Goal: Information Seeking & Learning: Learn about a topic

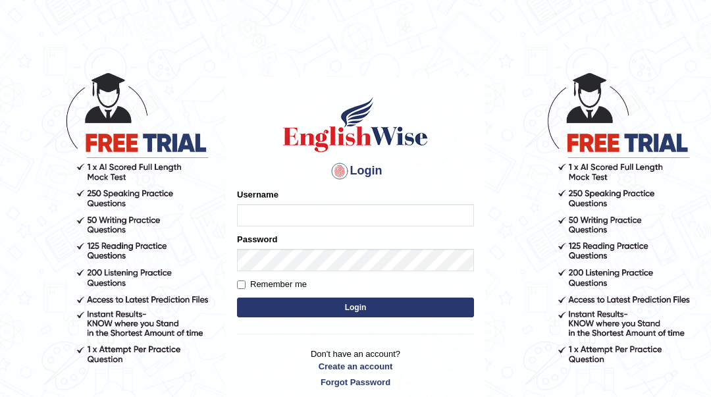
type input "Sahernuman"
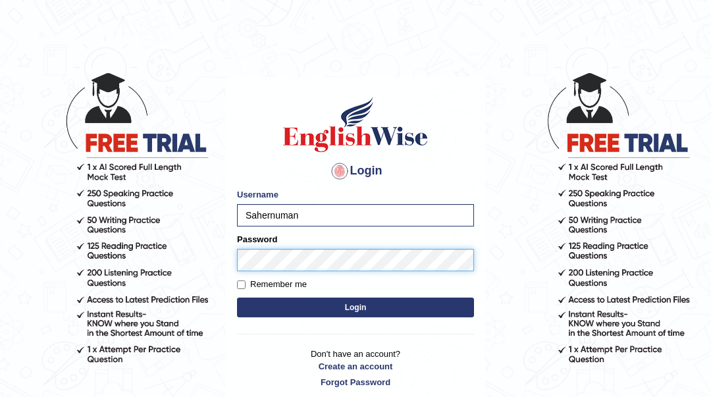
click at [237, 297] on button "Login" at bounding box center [355, 307] width 237 height 20
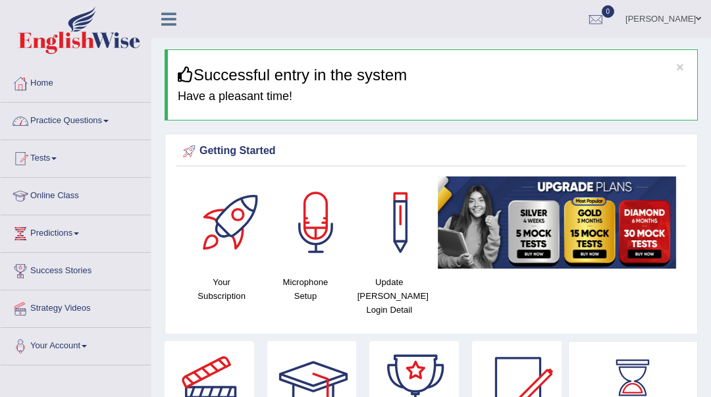
click at [58, 126] on link "Practice Questions" at bounding box center [76, 119] width 150 height 33
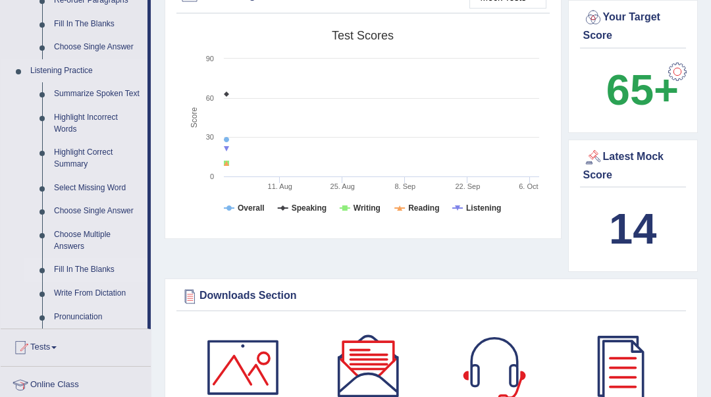
scroll to position [526, 0]
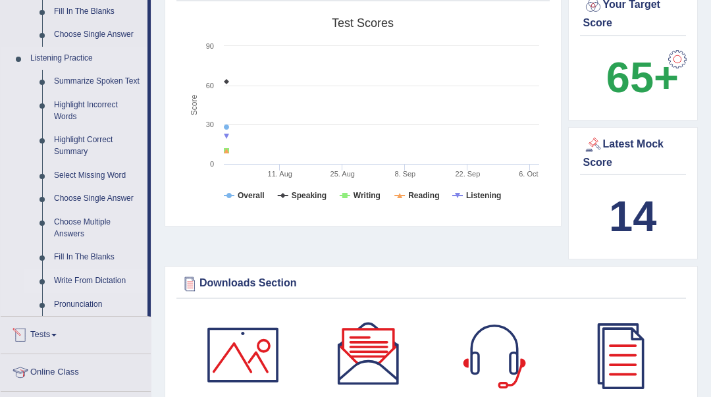
click at [99, 278] on link "Write From Dictation" at bounding box center [97, 281] width 99 height 24
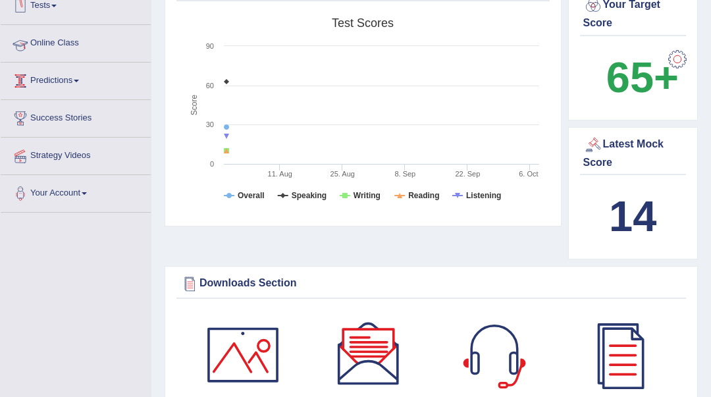
scroll to position [357, 0]
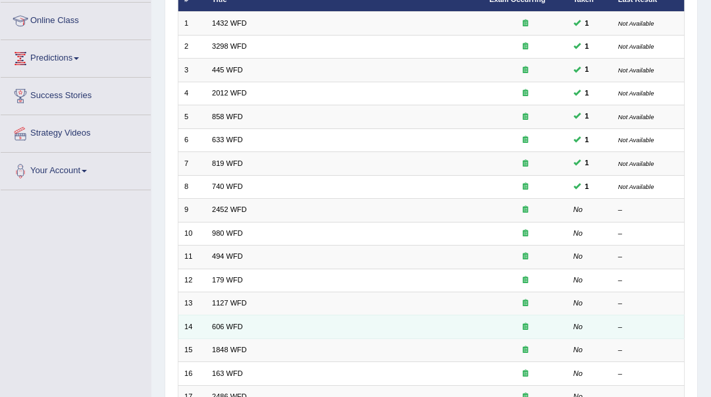
scroll to position [263, 0]
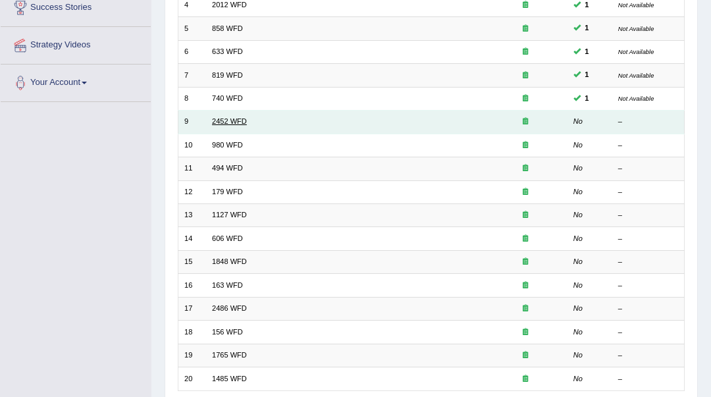
click at [243, 122] on link "2452 WFD" at bounding box center [229, 121] width 35 height 8
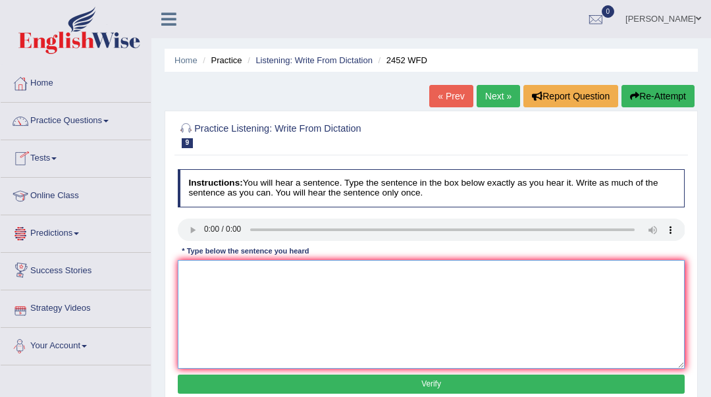
click at [288, 301] on textarea at bounding box center [431, 314] width 507 height 109
type textarea "Its a debate about the value of knowledge."
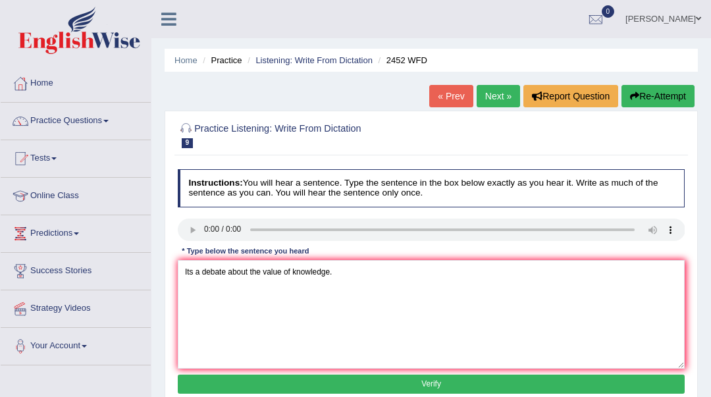
click at [317, 392] on button "Verify" at bounding box center [431, 383] width 507 height 19
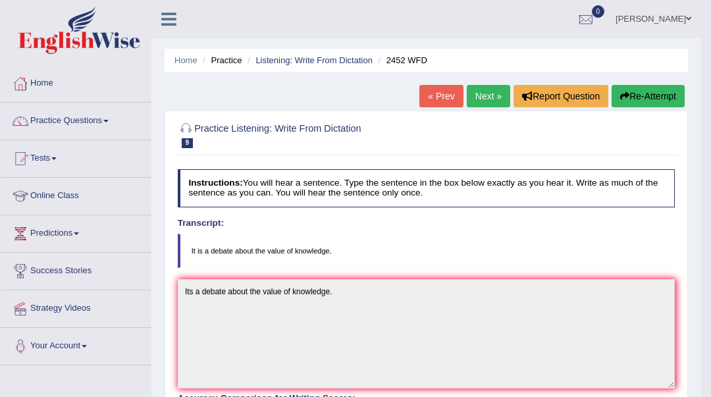
click at [486, 99] on link "Next »" at bounding box center [488, 96] width 43 height 22
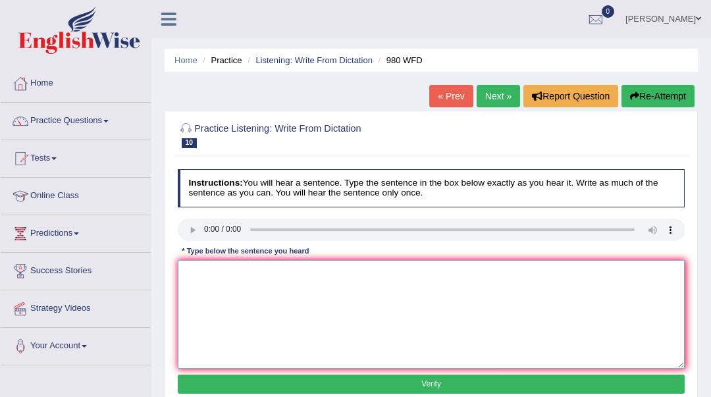
drag, startPoint x: 220, startPoint y: 282, endPoint x: 247, endPoint y: 236, distance: 54.0
click at [220, 282] on textarea at bounding box center [431, 314] width 507 height 109
type textarea "Your ideas have been discussed and debated in senarios ad tutorials."
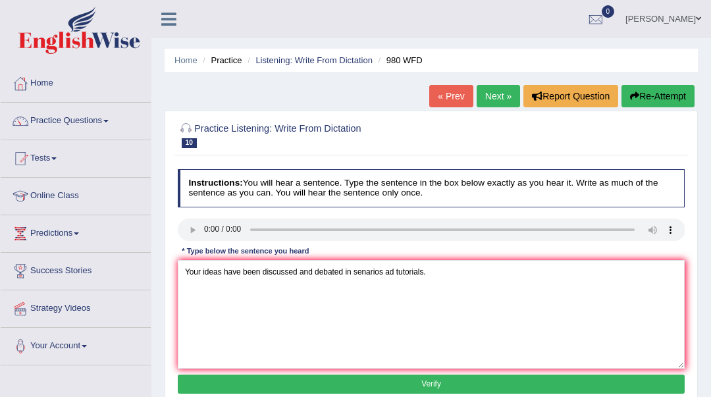
click at [288, 386] on button "Verify" at bounding box center [431, 383] width 507 height 19
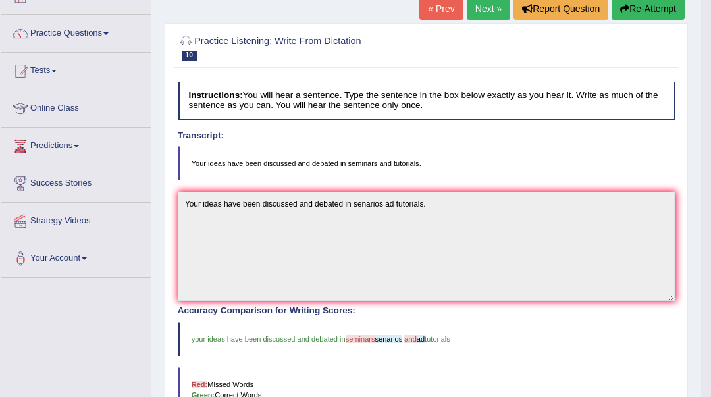
scroll to position [86, 0]
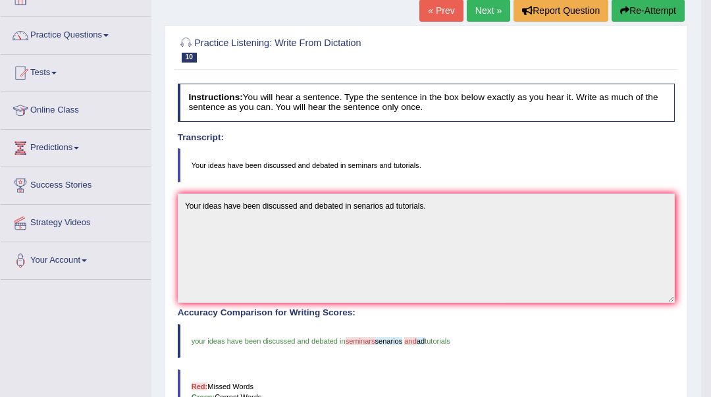
click at [488, 11] on link "Next »" at bounding box center [488, 10] width 43 height 22
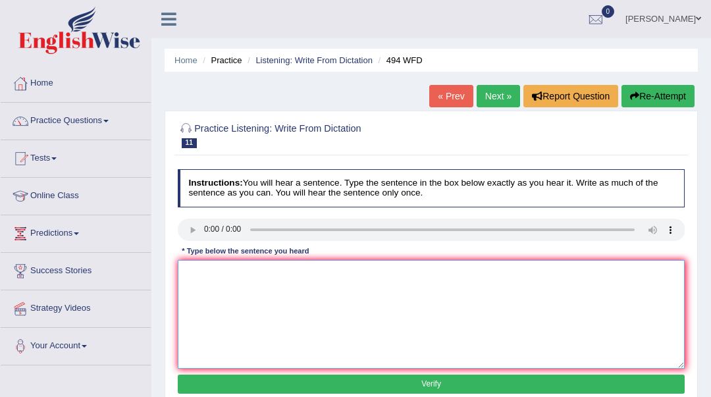
click at [193, 272] on textarea at bounding box center [431, 314] width 507 height 109
click at [261, 272] on textarea "Vocabulary specific in field is called" at bounding box center [431, 314] width 507 height 109
click at [316, 272] on textarea "Vocabulary specific in a field is called" at bounding box center [431, 314] width 507 height 109
type textarea "Vocabulary specific in a field is called jagron."
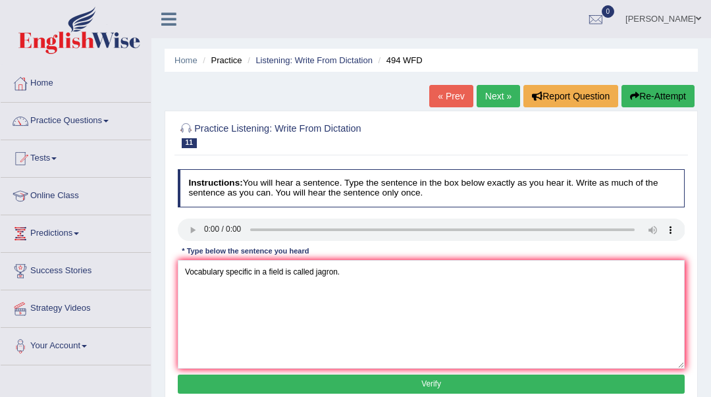
click at [402, 390] on button "Verify" at bounding box center [431, 383] width 507 height 19
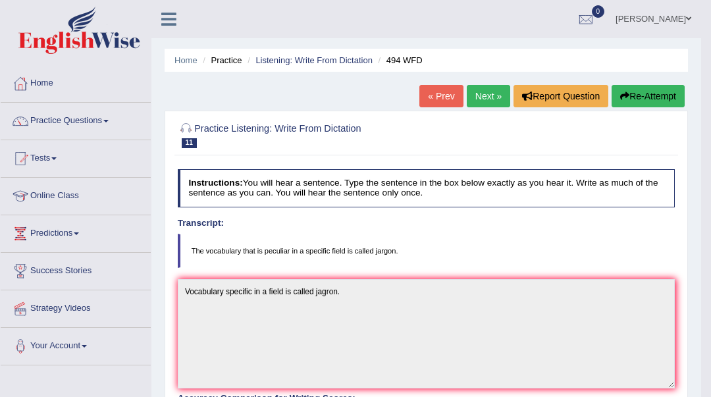
click at [480, 104] on link "Next »" at bounding box center [488, 96] width 43 height 22
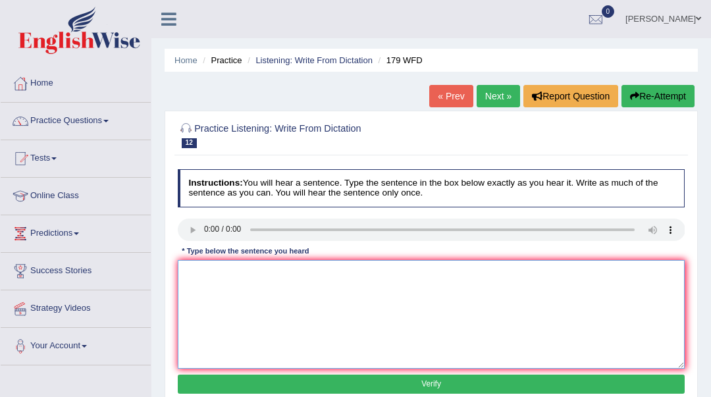
click at [260, 280] on textarea at bounding box center [431, 314] width 507 height 109
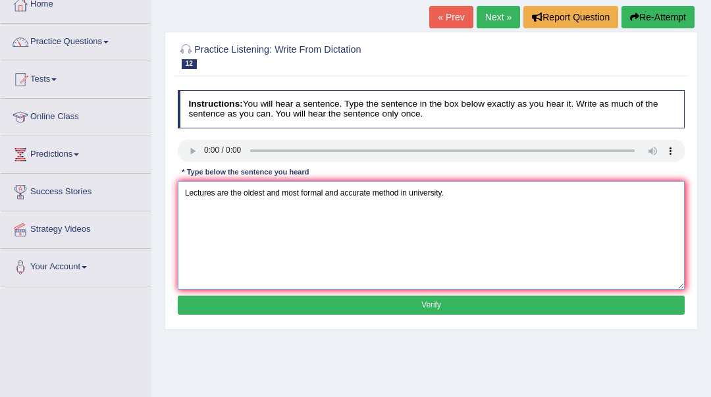
scroll to position [88, 0]
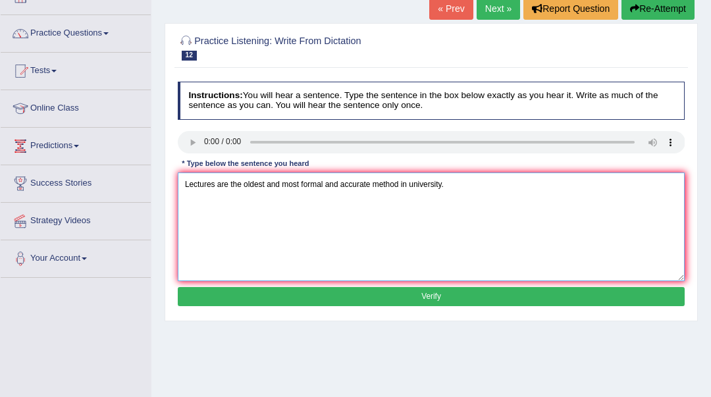
type textarea "Lectures are the oldest and most formal and accurate method in university."
click at [371, 286] on div "Instructions: You will hear a sentence. Type the sentence in the box below exac…" at bounding box center [430, 195] width 513 height 239
click at [372, 297] on button "Verify" at bounding box center [431, 296] width 507 height 19
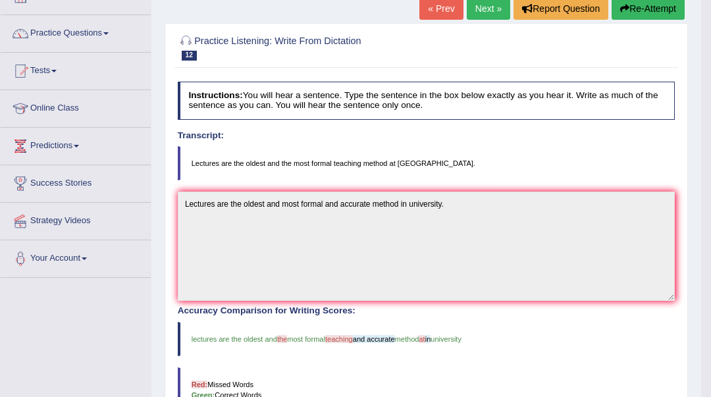
click at [485, 11] on link "Next »" at bounding box center [488, 8] width 43 height 22
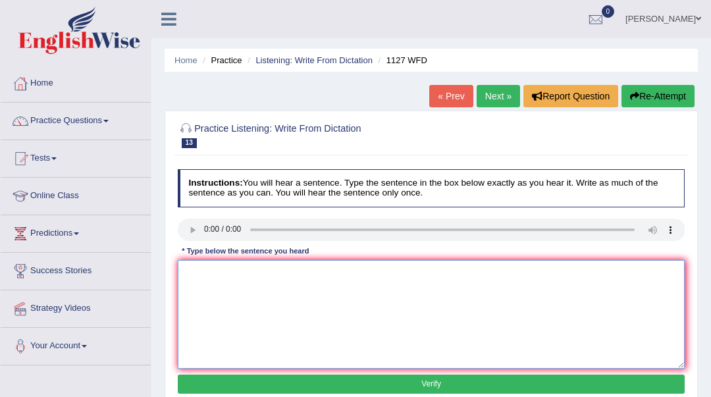
click at [188, 286] on textarea at bounding box center [431, 314] width 507 height 109
type textarea "A university degree is the initial requirement to enter in many profession."
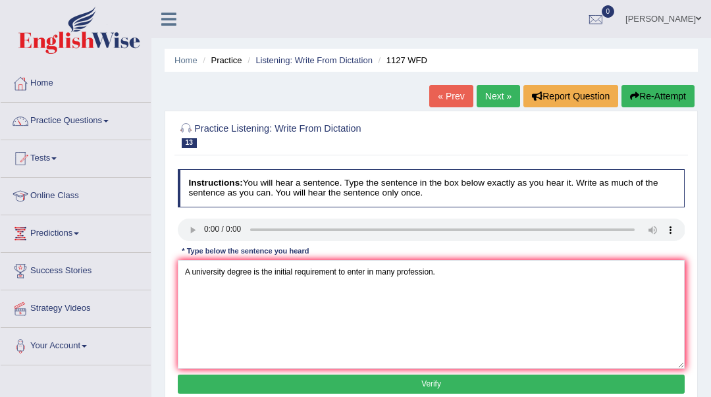
click at [218, 379] on button "Verify" at bounding box center [431, 383] width 507 height 19
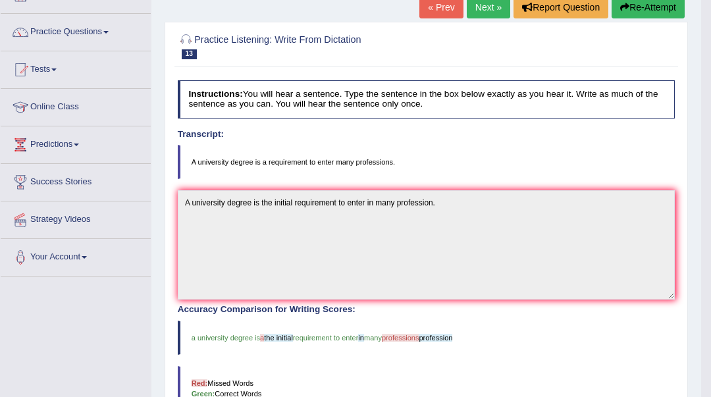
scroll to position [86, 0]
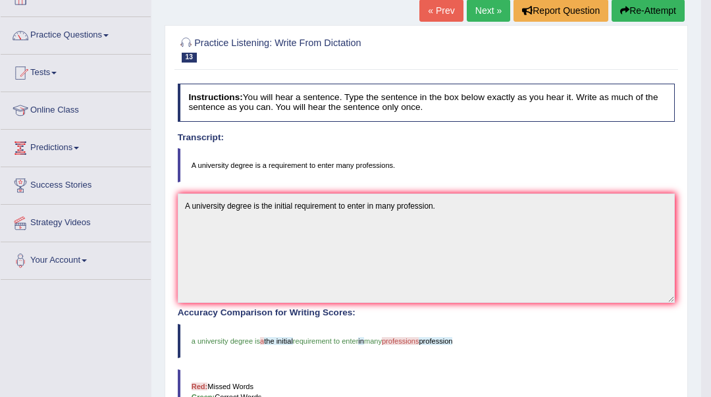
click at [484, 2] on link "Next »" at bounding box center [488, 10] width 43 height 22
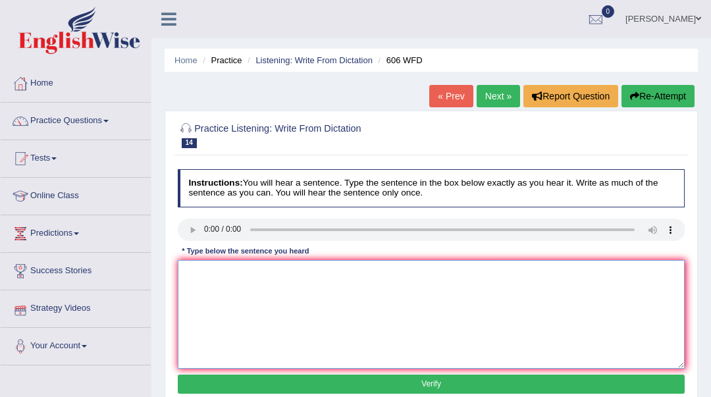
drag, startPoint x: 190, startPoint y: 295, endPoint x: 195, endPoint y: 301, distance: 7.5
click at [195, 301] on textarea at bounding box center [431, 314] width 507 height 109
type textarea "students will study the language and litrature in ancient Greek."
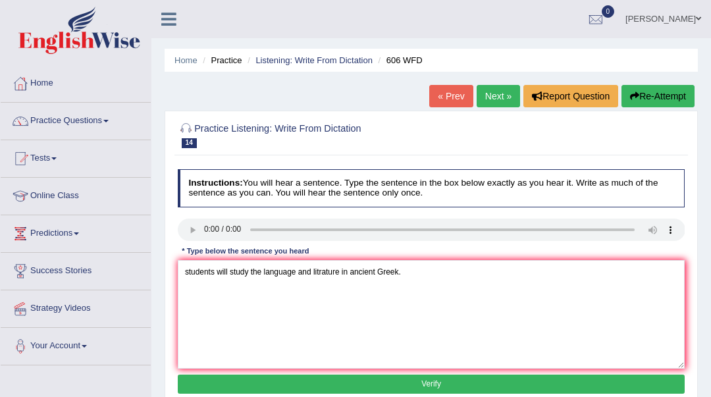
click at [382, 382] on button "Verify" at bounding box center [431, 383] width 507 height 19
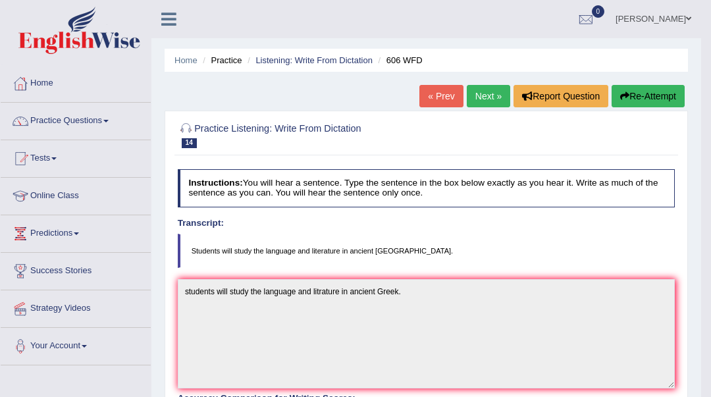
click at [482, 99] on link "Next »" at bounding box center [488, 96] width 43 height 22
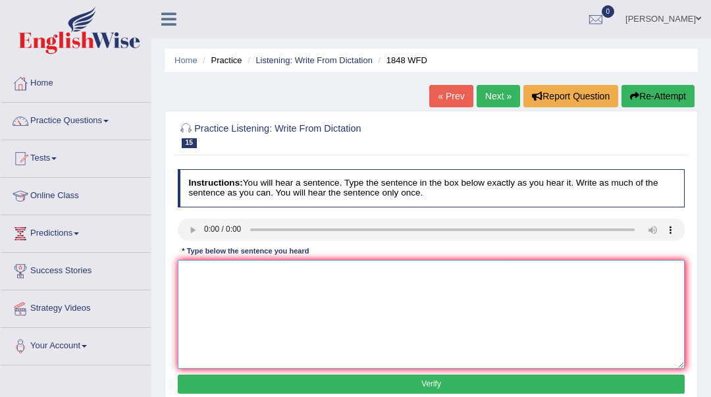
click at [193, 279] on textarea at bounding box center [431, 314] width 507 height 109
type textarea "Students must present a valid verification to enter in the course."
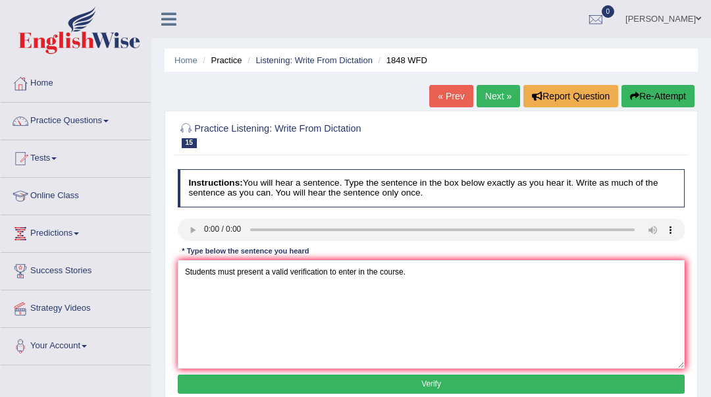
click at [328, 387] on button "Verify" at bounding box center [431, 383] width 507 height 19
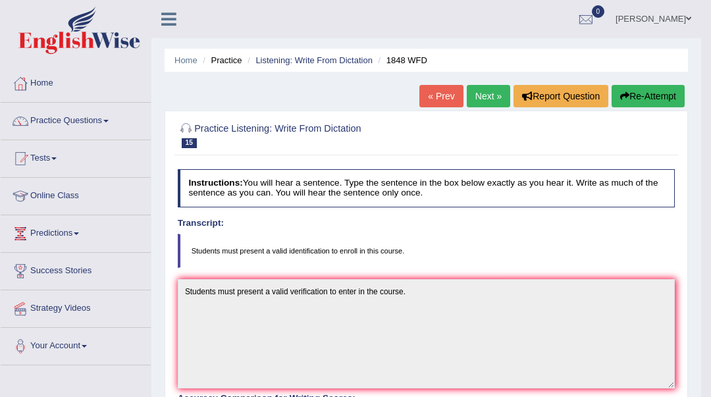
click at [486, 91] on link "Next »" at bounding box center [488, 96] width 43 height 22
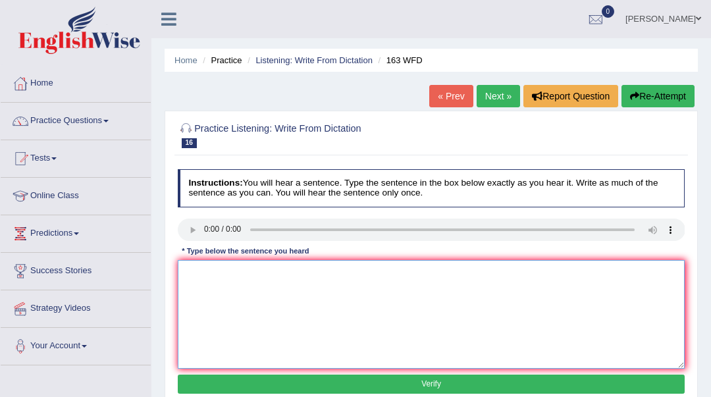
click at [282, 334] on textarea at bounding box center [431, 314] width 507 height 109
type textarea "A number of asssignments will be submitted in the confrence."
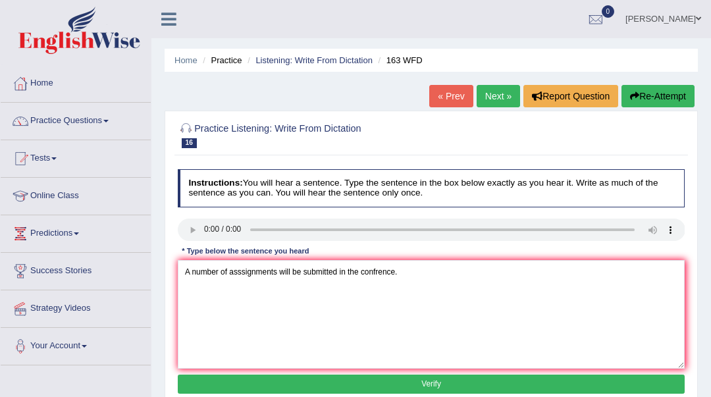
click at [327, 381] on button "Verify" at bounding box center [431, 383] width 507 height 19
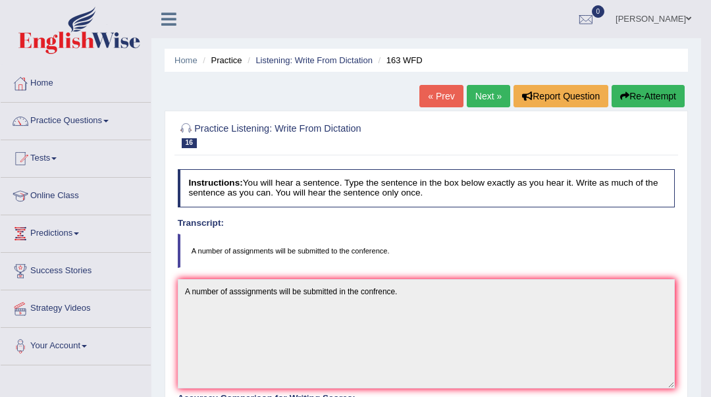
click at [482, 93] on link "Next »" at bounding box center [488, 96] width 43 height 22
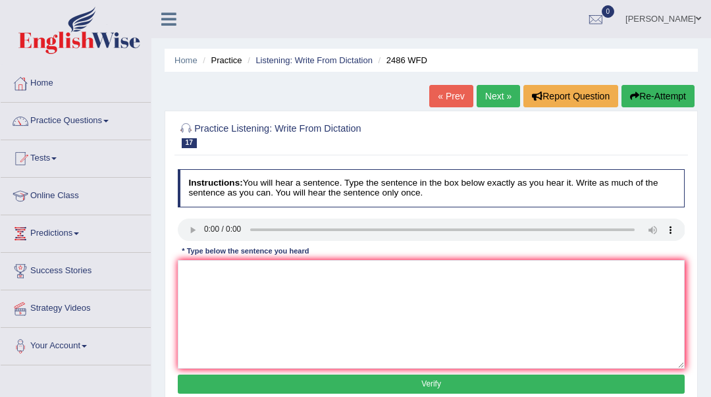
click at [503, 101] on link "Next »" at bounding box center [497, 96] width 43 height 22
click at [242, 281] on textarea at bounding box center [431, 314] width 507 height 109
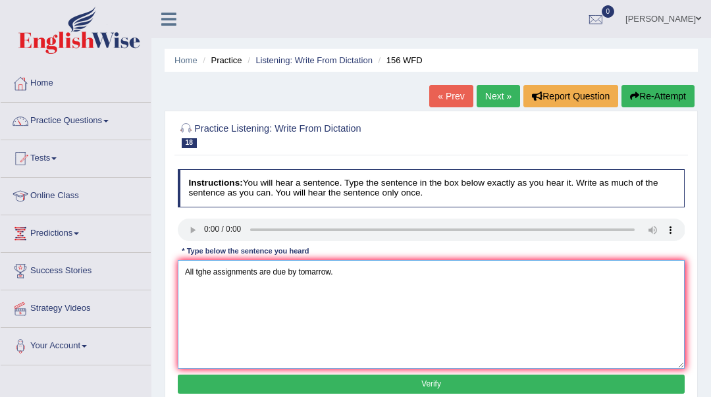
type textarea "All tghe assignments are due by tomarrow."
click at [196, 377] on button "Verify" at bounding box center [431, 383] width 507 height 19
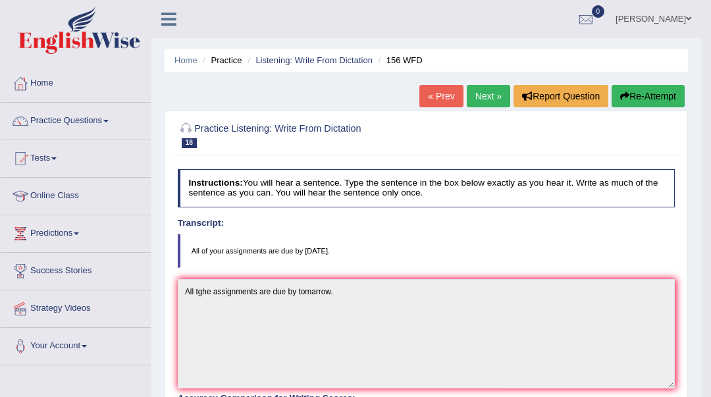
click at [488, 103] on link "Next »" at bounding box center [488, 96] width 43 height 22
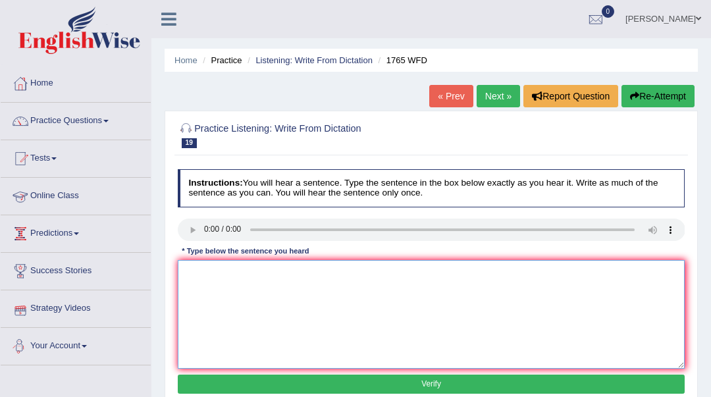
click at [190, 277] on textarea at bounding box center [431, 314] width 507 height 109
type textarea "Application forms for the accomodation must be completed in two months in advan…"
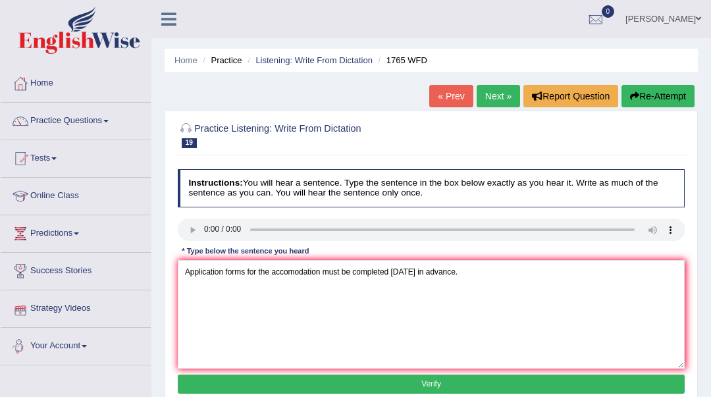
click at [209, 385] on button "Verify" at bounding box center [431, 383] width 507 height 19
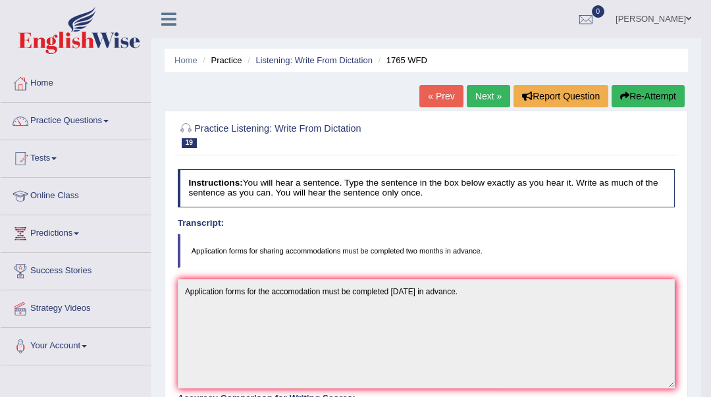
click at [488, 100] on link "Next »" at bounding box center [488, 96] width 43 height 22
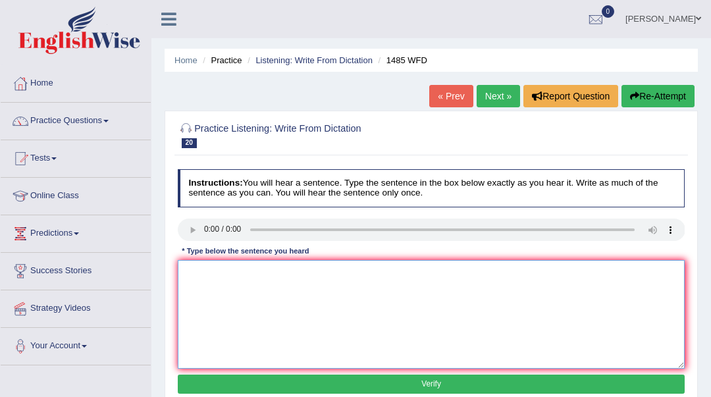
click at [197, 280] on textarea at bounding box center [431, 314] width 507 height 109
type textarea "Course work give a chance to student to explore the subject."
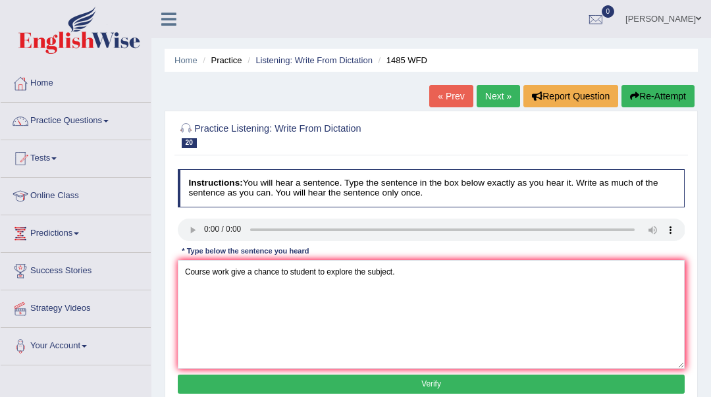
click at [255, 390] on button "Verify" at bounding box center [431, 383] width 507 height 19
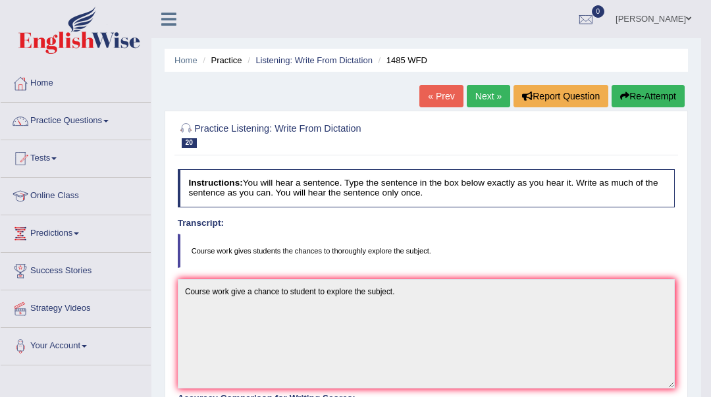
click at [488, 101] on link "Next »" at bounding box center [488, 96] width 43 height 22
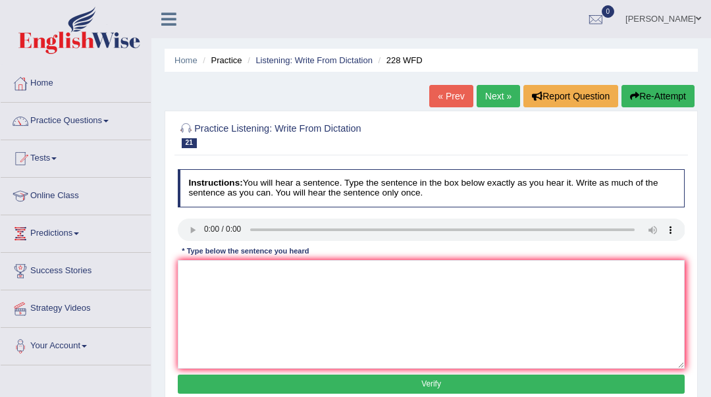
click at [501, 95] on link "Next »" at bounding box center [497, 96] width 43 height 22
click at [487, 87] on link "Next »" at bounding box center [497, 96] width 43 height 22
click at [195, 307] on textarea at bounding box center [431, 314] width 507 height 109
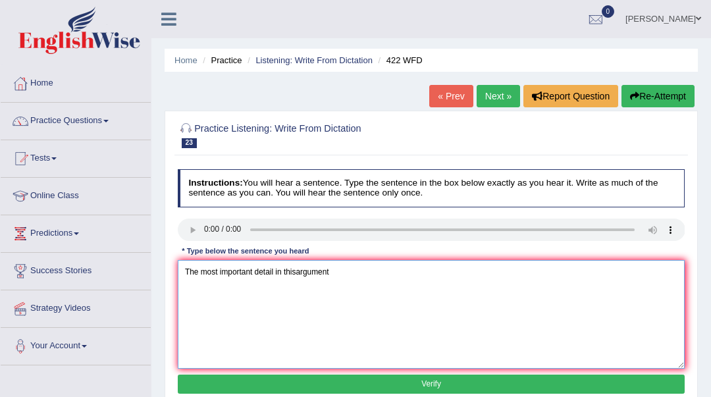
click at [295, 272] on textarea "The most important detail in thisargument" at bounding box center [431, 314] width 507 height 109
click at [303, 275] on textarea "The most important detail in this argument" at bounding box center [431, 314] width 507 height 109
click at [336, 273] on textarea "The most important detail in this aurgument" at bounding box center [431, 314] width 507 height 109
type textarea "The most important detail in this aurgument is missing."
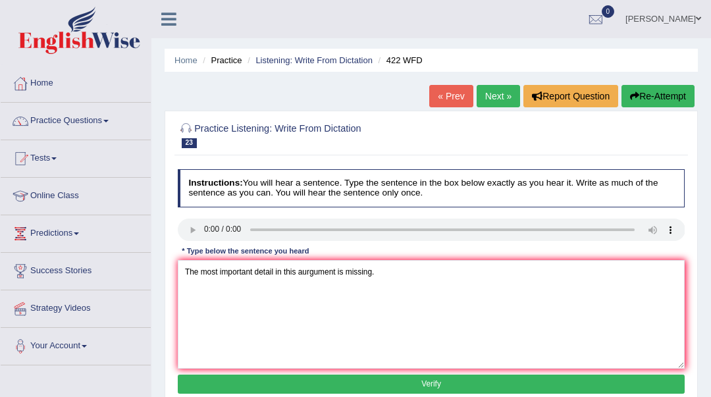
click at [365, 388] on button "Verify" at bounding box center [431, 383] width 507 height 19
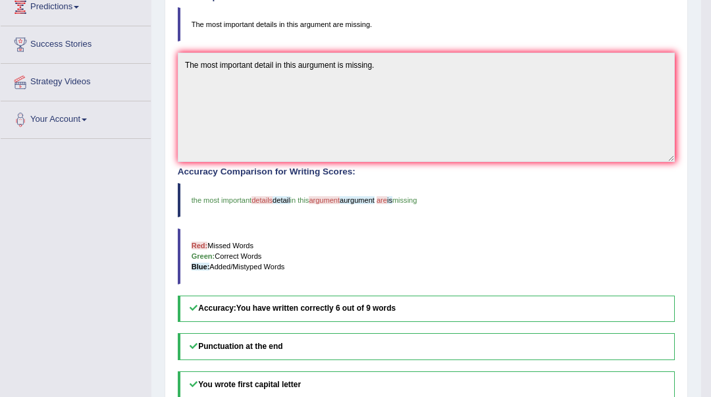
scroll to position [86, 0]
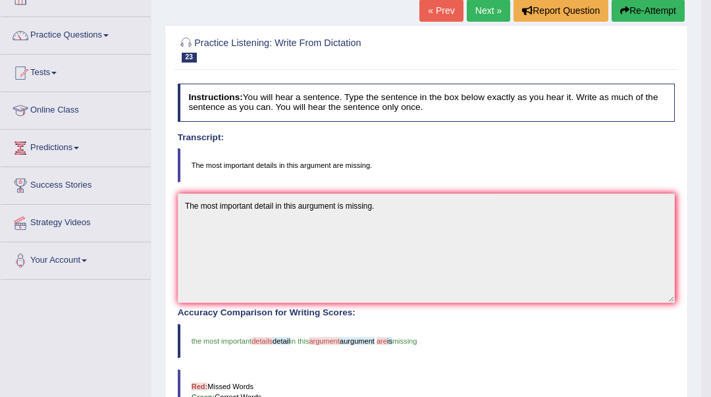
click at [489, 15] on link "Next »" at bounding box center [488, 10] width 43 height 22
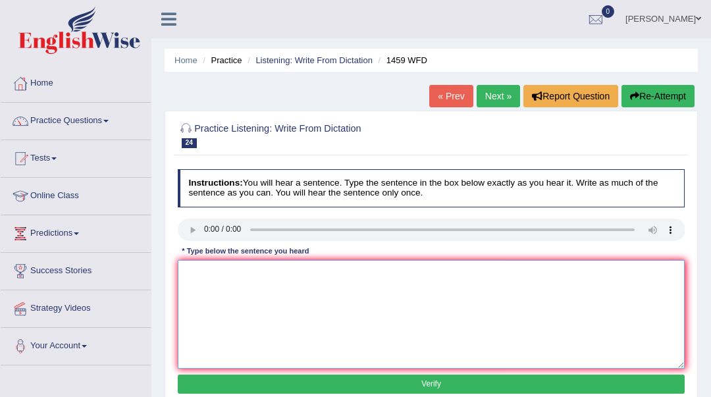
click at [188, 270] on textarea at bounding box center [431, 314] width 507 height 109
type textarea "All experiments and procedure are outlined in labartory mannual."
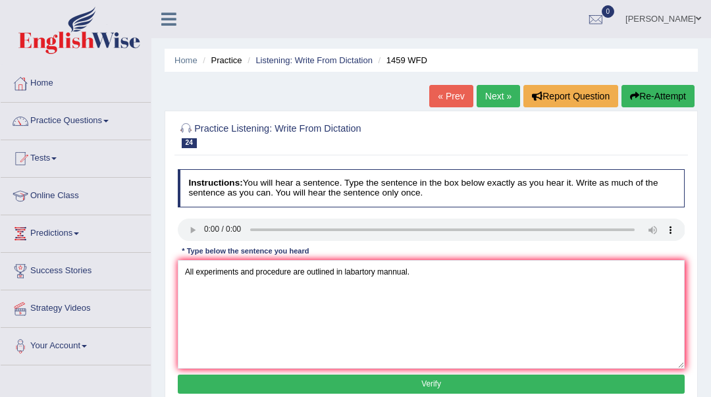
click at [336, 384] on button "Verify" at bounding box center [431, 383] width 507 height 19
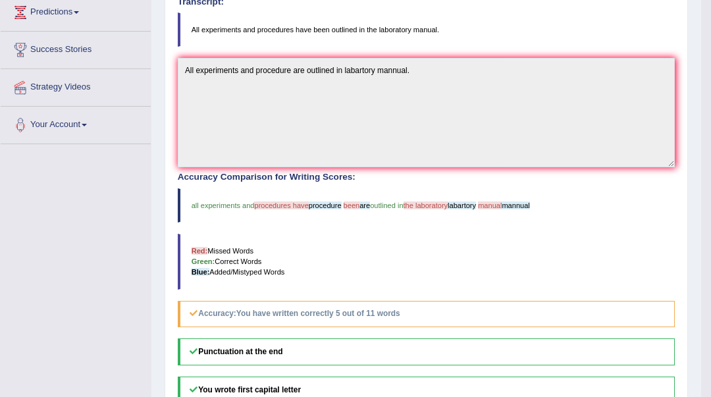
scroll to position [86, 0]
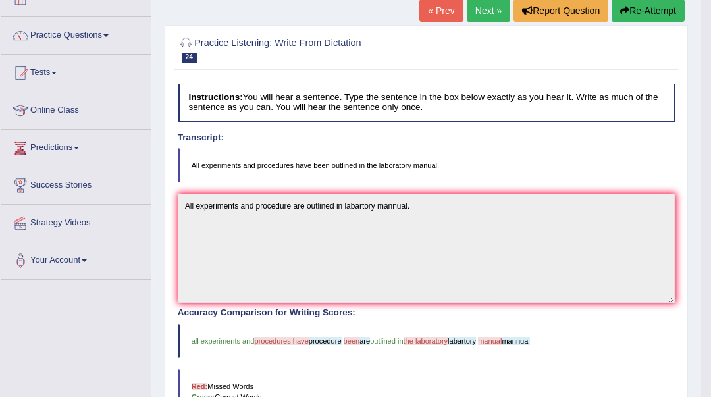
click at [471, 11] on link "Next »" at bounding box center [488, 10] width 43 height 22
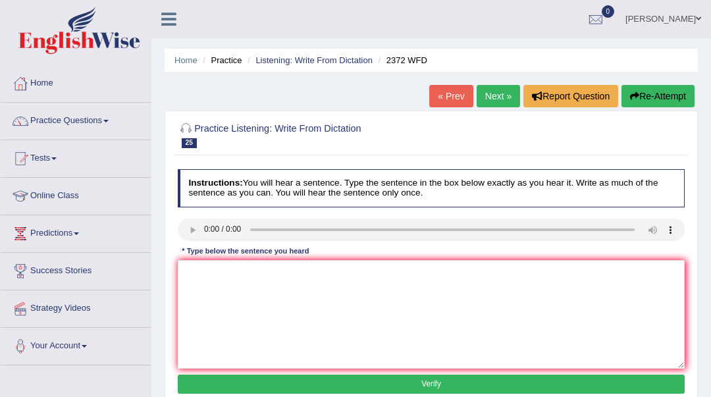
click at [485, 101] on link "Next »" at bounding box center [497, 96] width 43 height 22
click at [491, 98] on link "Next »" at bounding box center [497, 96] width 43 height 22
click at [230, 269] on textarea at bounding box center [431, 314] width 507 height 109
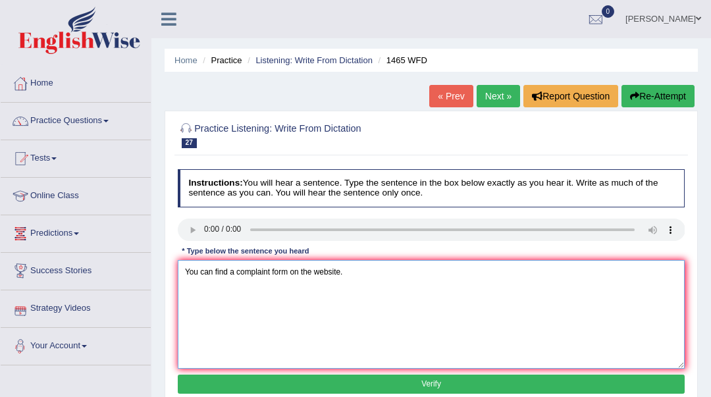
type textarea "You can find a complaint form on the website."
click at [230, 386] on button "Verify" at bounding box center [431, 383] width 507 height 19
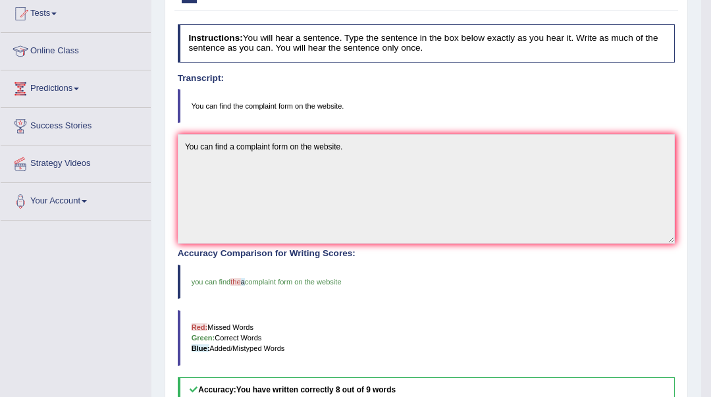
scroll to position [88, 0]
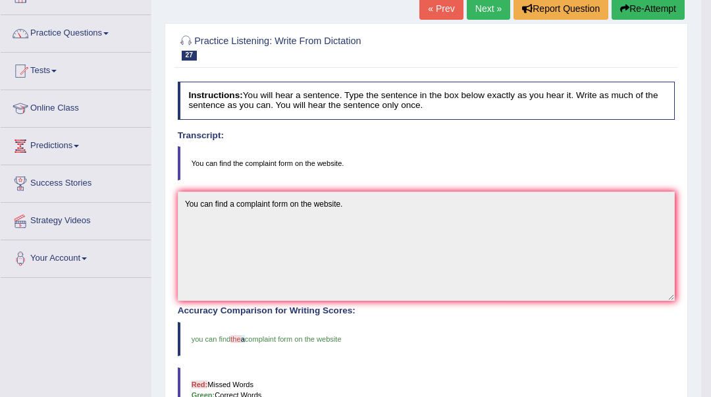
click at [474, 6] on link "Next »" at bounding box center [488, 8] width 43 height 22
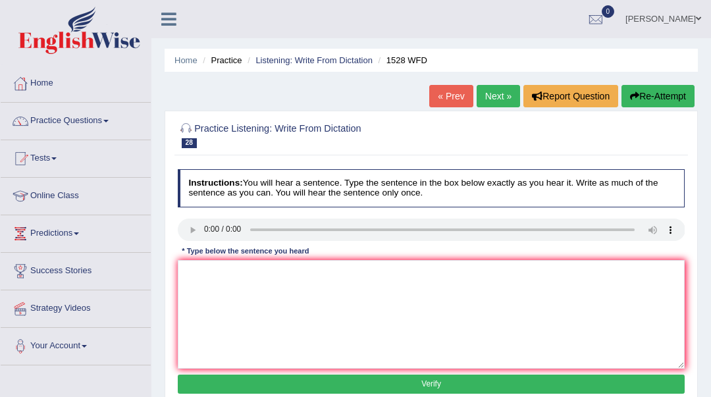
click at [498, 95] on link "Next »" at bounding box center [497, 96] width 43 height 22
click at [495, 95] on link "Next »" at bounding box center [497, 96] width 43 height 22
drag, startPoint x: 197, startPoint y: 288, endPoint x: 270, endPoint y: 219, distance: 99.6
click at [199, 287] on textarea at bounding box center [431, 314] width 507 height 109
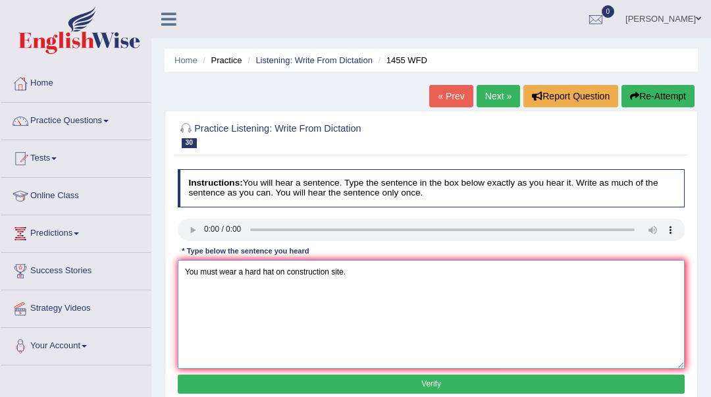
type textarea "You must wear a hard hat on construction site."
click at [270, 389] on button "Verify" at bounding box center [431, 383] width 507 height 19
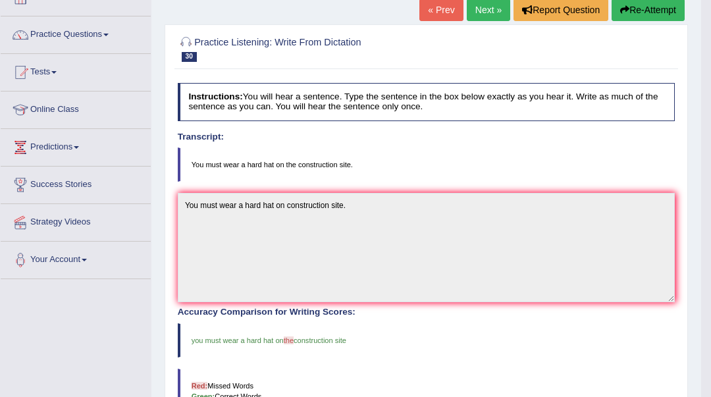
scroll to position [86, 0]
click at [488, 11] on link "Next »" at bounding box center [488, 10] width 43 height 22
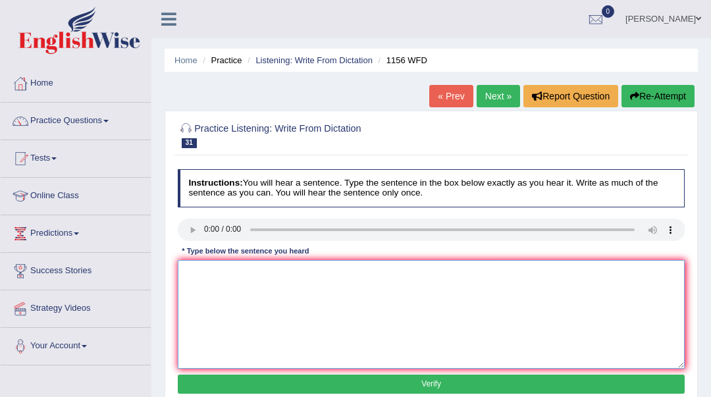
click at [228, 301] on textarea at bounding box center [431, 314] width 507 height 109
click at [229, 272] on textarea at bounding box center [431, 314] width 507 height 109
type textarea "Chemical reactions occur when substances combine or change."
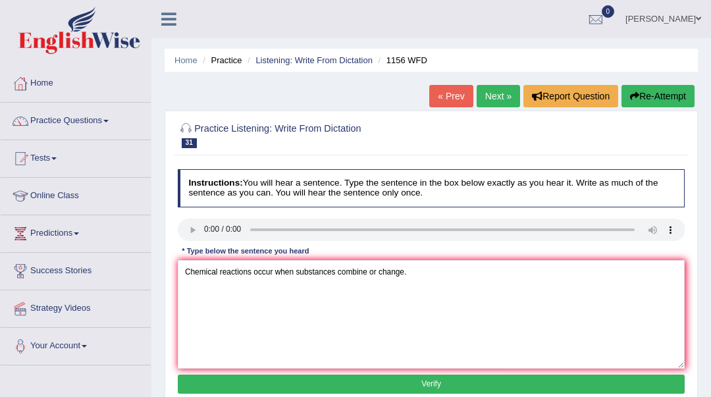
click at [269, 388] on button "Verify" at bounding box center [431, 383] width 507 height 19
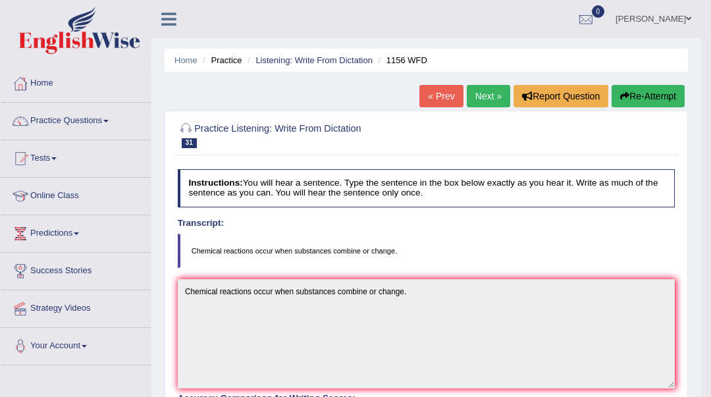
click at [484, 100] on link "Next »" at bounding box center [488, 96] width 43 height 22
